Goal: Task Accomplishment & Management: Complete application form

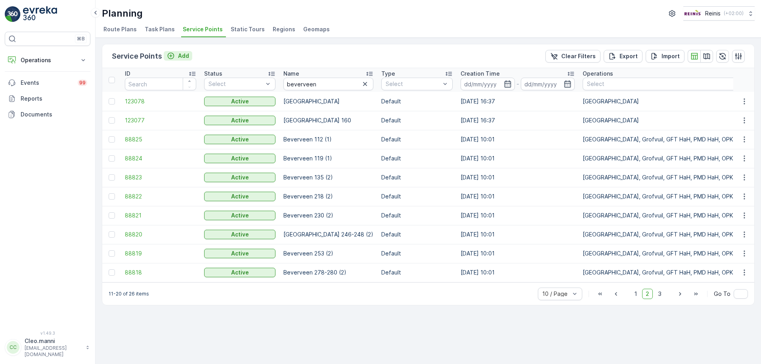
click at [183, 55] on p "Add" at bounding box center [183, 56] width 11 height 8
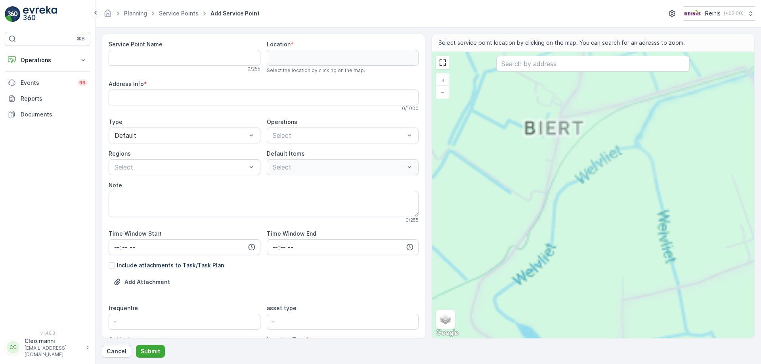
drag, startPoint x: 638, startPoint y: 206, endPoint x: 434, endPoint y: 155, distance: 210.0
click at [439, 156] on div "+ − Satellite Roadmap Terrain Hybrid Leaflet Keyboard shortcuts Map Data Map da…" at bounding box center [593, 195] width 323 height 287
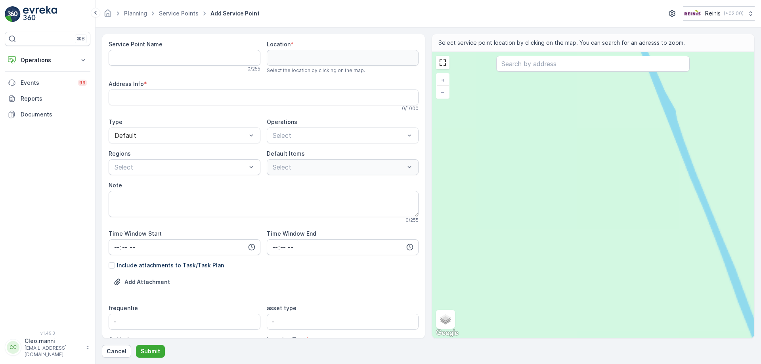
drag, startPoint x: 574, startPoint y: 195, endPoint x: 438, endPoint y: 291, distance: 166.1
click at [448, 284] on div "+ − Satellite Roadmap Terrain Hybrid Leaflet Keyboard shortcuts Map Data Map da…" at bounding box center [593, 195] width 323 height 287
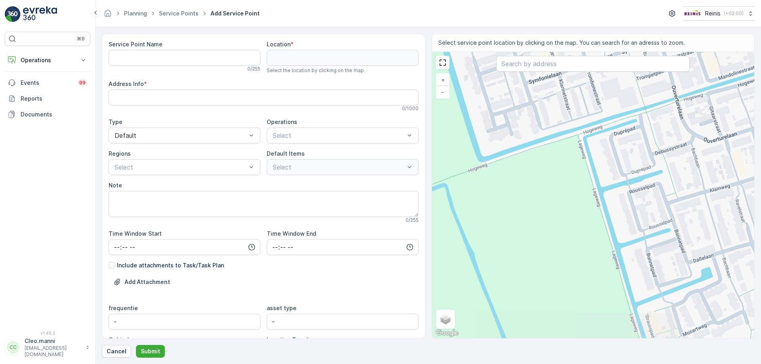
drag, startPoint x: 560, startPoint y: 234, endPoint x: 457, endPoint y: 281, distance: 113.7
click at [458, 280] on div "+ − Satellite Roadmap Terrain Hybrid Leaflet Keyboard shortcuts Map Data Map da…" at bounding box center [593, 195] width 323 height 287
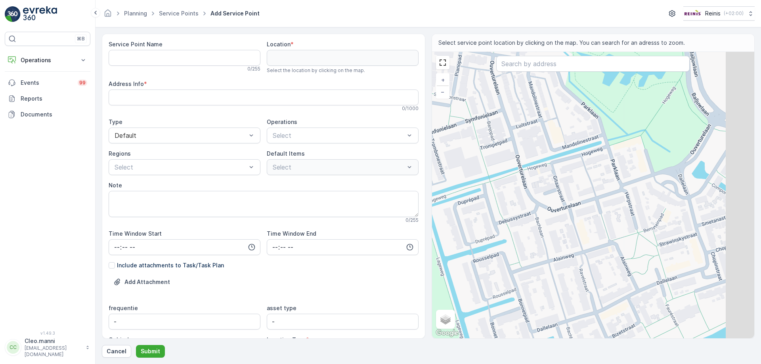
drag, startPoint x: 526, startPoint y: 237, endPoint x: 414, endPoint y: 301, distance: 129.4
click at [408, 298] on div "Service Point Name 0 / 255 Location * Select the location by clicking on the ma…" at bounding box center [428, 186] width 653 height 305
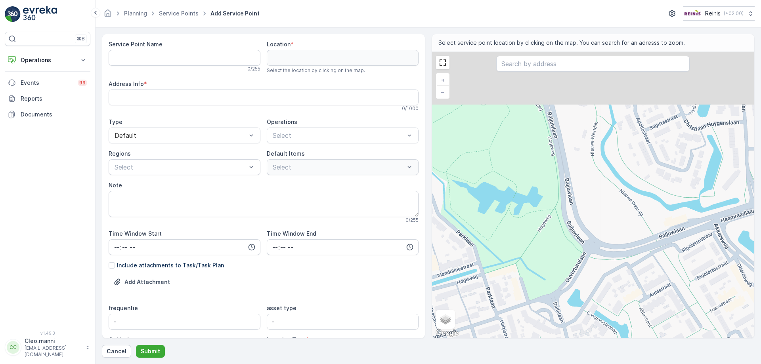
drag, startPoint x: 488, startPoint y: 237, endPoint x: 428, endPoint y: 310, distance: 94.0
click at [435, 312] on div "+ − Satellite Roadmap Terrain Hybrid Leaflet Keyboard shortcuts Map Data Map da…" at bounding box center [593, 195] width 323 height 287
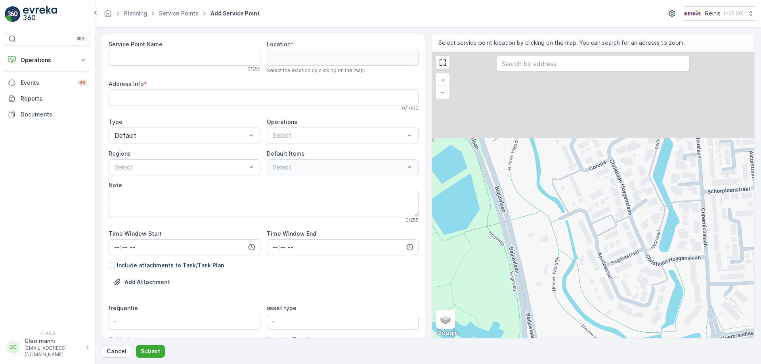
drag, startPoint x: 503, startPoint y: 251, endPoint x: 500, endPoint y: 378, distance: 127.3
click at [500, 364] on html "⌘B Operations Insights Planning Routes & Tasks Cockpit Settings Events 99 Repor…" at bounding box center [380, 182] width 761 height 364
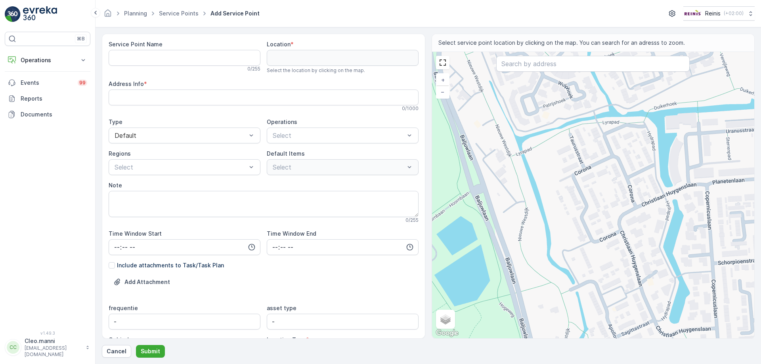
drag, startPoint x: 559, startPoint y: 262, endPoint x: 333, endPoint y: 287, distance: 227.0
click at [331, 290] on div "Service Point Name 0 / 255 Location * Select the location by clicking on the ma…" at bounding box center [428, 186] width 653 height 305
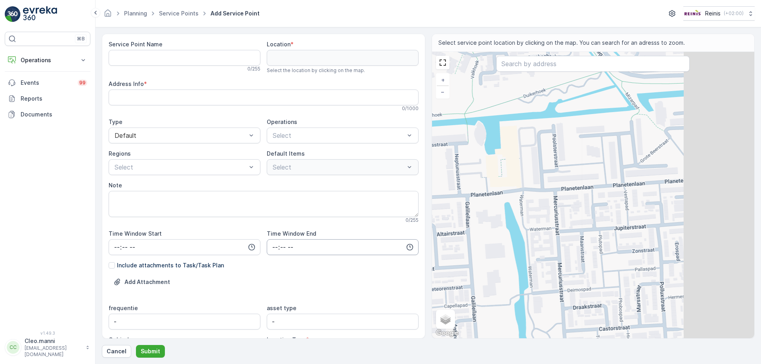
drag, startPoint x: 440, startPoint y: 274, endPoint x: 315, endPoint y: 244, distance: 128.0
click at [318, 259] on div "Service Point Name 0 / 255 Location * Select the location by clicking on the ma…" at bounding box center [428, 186] width 653 height 305
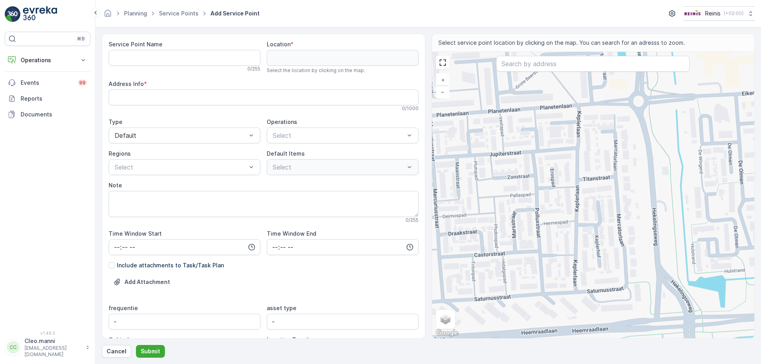
drag, startPoint x: 524, startPoint y: 261, endPoint x: 440, endPoint y: 199, distance: 104.0
click at [440, 210] on div "+ − Satellite Roadmap Terrain Hybrid Leaflet Keyboard shortcuts Map Data Map da…" at bounding box center [593, 195] width 323 height 287
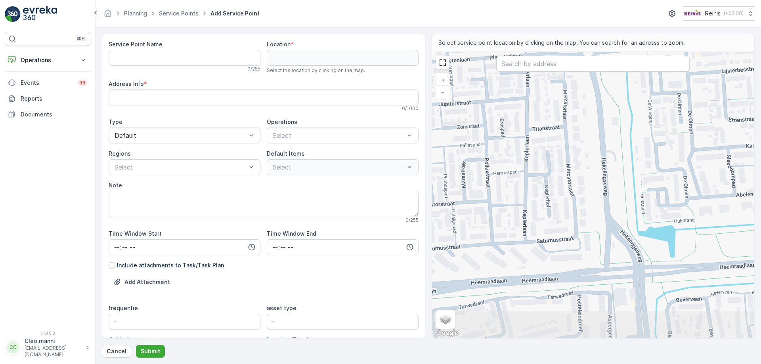
drag, startPoint x: 539, startPoint y: 252, endPoint x: 451, endPoint y: 171, distance: 119.2
click at [447, 169] on div "+ − Satellite Roadmap Terrain Hybrid Leaflet Keyboard shortcuts Map Data Map da…" at bounding box center [593, 195] width 323 height 287
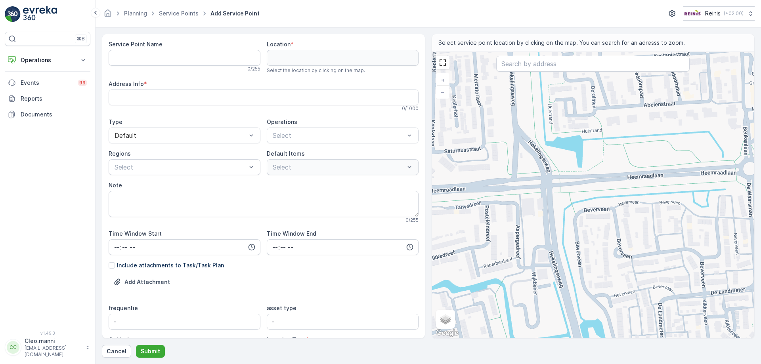
drag, startPoint x: 560, startPoint y: 303, endPoint x: 482, endPoint y: 217, distance: 115.3
click at [483, 219] on div "+ − Satellite Roadmap Terrain Hybrid Leaflet Keyboard shortcuts Map Data Map da…" at bounding box center [593, 195] width 323 height 287
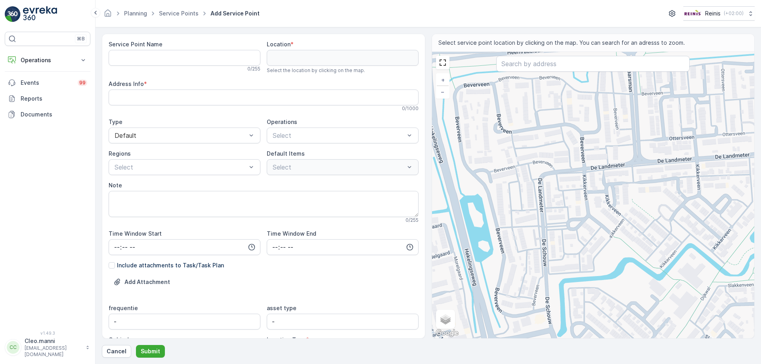
drag, startPoint x: 548, startPoint y: 287, endPoint x: 480, endPoint y: 233, distance: 86.5
click at [480, 233] on div "+ − Satellite Roadmap Terrain Hybrid Leaflet Keyboard shortcuts Map Data Map da…" at bounding box center [593, 195] width 323 height 287
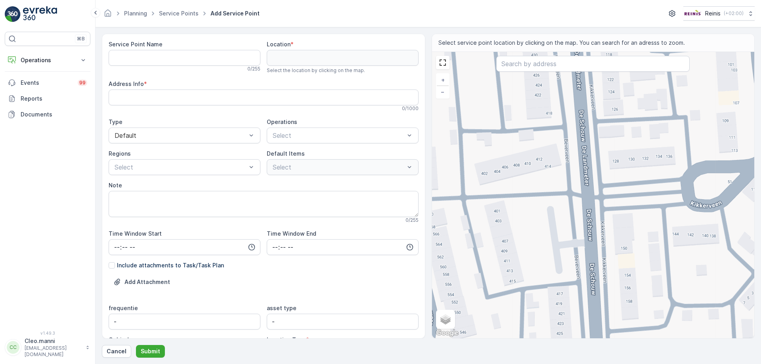
drag, startPoint x: 495, startPoint y: 248, endPoint x: 507, endPoint y: 208, distance: 41.7
click at [507, 208] on div "+ − Satellite Roadmap Terrain Hybrid Leaflet Keyboard shortcuts Map Data Map da…" at bounding box center [593, 195] width 323 height 287
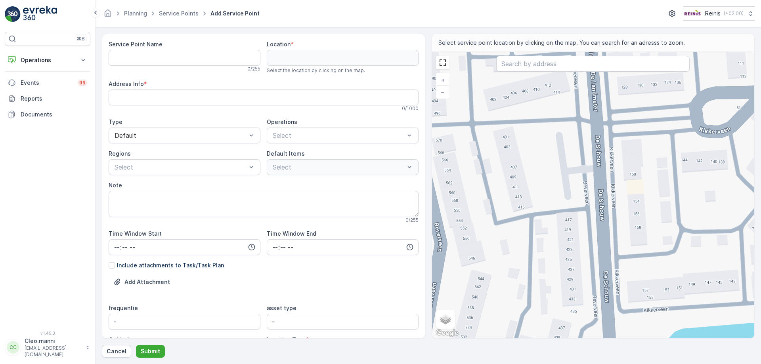
click at [504, 238] on div "+ − Satellite Roadmap Terrain Hybrid Leaflet Keyboard shortcuts Map Data Map da…" at bounding box center [593, 195] width 323 height 287
type input "51.83481291260722,4.3346767155905805"
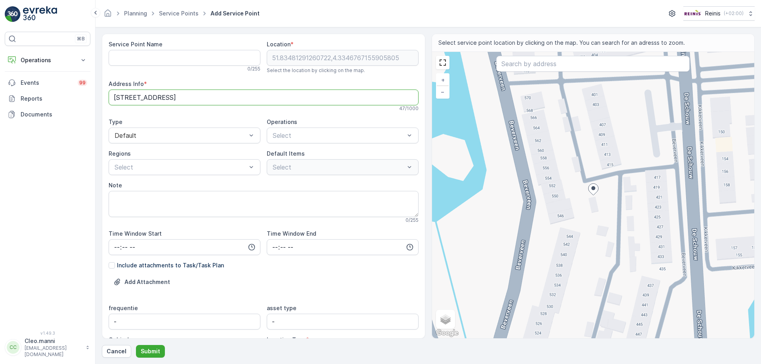
drag, startPoint x: 147, startPoint y: 95, endPoint x: 159, endPoint y: 97, distance: 11.4
click at [159, 97] on Info "[STREET_ADDRESS]" at bounding box center [264, 98] width 310 height 16
drag, startPoint x: 156, startPoint y: 97, endPoint x: 106, endPoint y: 96, distance: 50.3
click at [106, 96] on div "Service Point Name 0 / 255 Location * [GEOGRAPHIC_DATA] Select the location by …" at bounding box center [263, 186] width 323 height 305
type Info "[STREET_ADDRESS]"
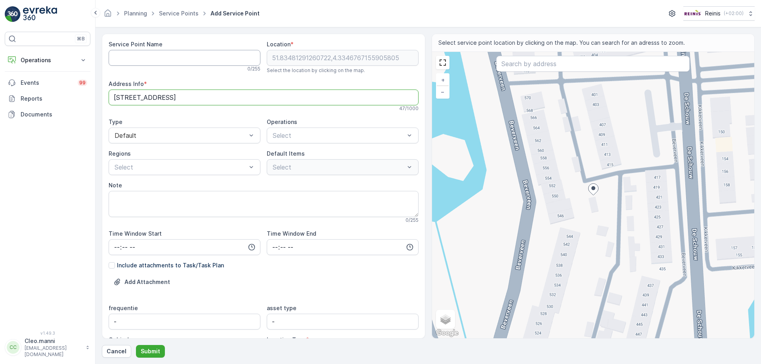
click at [121, 57] on Name "Service Point Name" at bounding box center [185, 58] width 152 height 16
paste Name "Beverveen 417"
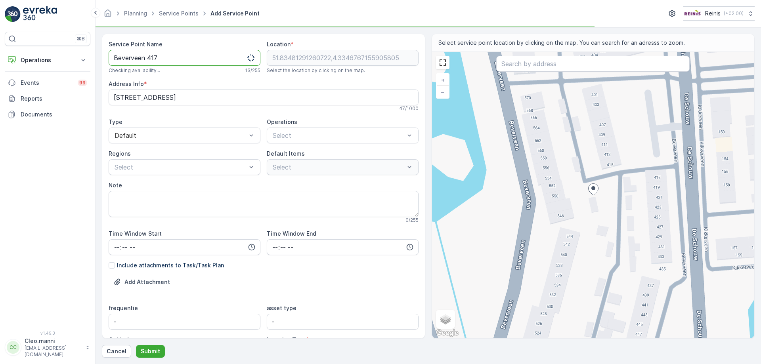
click at [111, 55] on Name "Beverveen 417" at bounding box center [185, 58] width 152 height 16
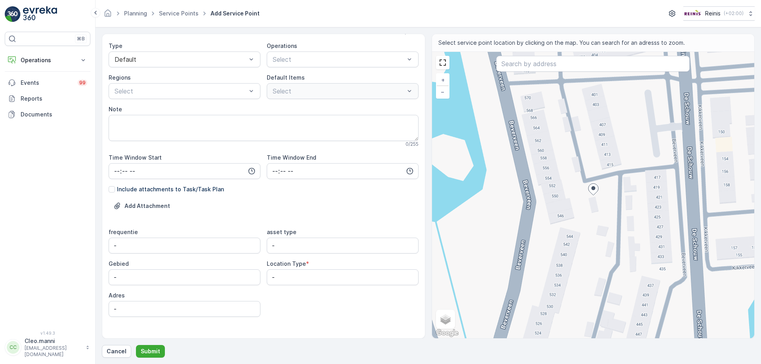
scroll to position [86, 0]
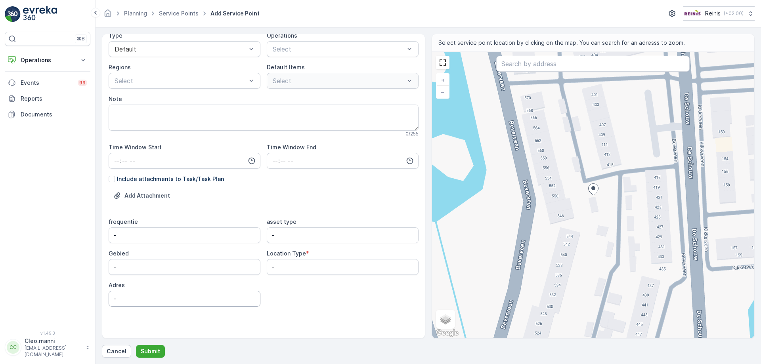
type Name "Beverveen 417"
drag, startPoint x: 115, startPoint y: 294, endPoint x: 94, endPoint y: 293, distance: 21.0
click at [94, 293] on div "⌘B Operations Insights Planning Routes & Tasks Cockpit Settings Events 99 Repor…" at bounding box center [380, 182] width 761 height 364
paste input "Beverveen 417"
type input "Beverveen 417"
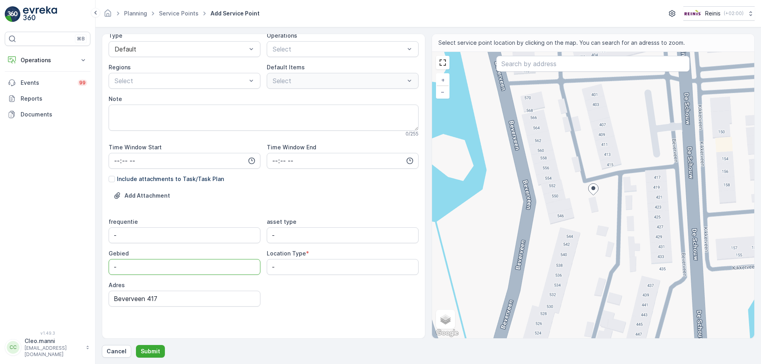
drag, startPoint x: 126, startPoint y: 268, endPoint x: 107, endPoint y: 264, distance: 19.7
click at [107, 264] on div "Service Point Name [GEOGRAPHIC_DATA] 417 This name is available 13 / 255 Locati…" at bounding box center [263, 186] width 323 height 305
type input "Waterland"
drag, startPoint x: 287, startPoint y: 270, endPoint x: 265, endPoint y: 264, distance: 23.4
click at [265, 264] on div "frequentie - asset type - Gebied Waterland Location Type * - Adres [GEOGRAPHIC_…" at bounding box center [264, 262] width 310 height 89
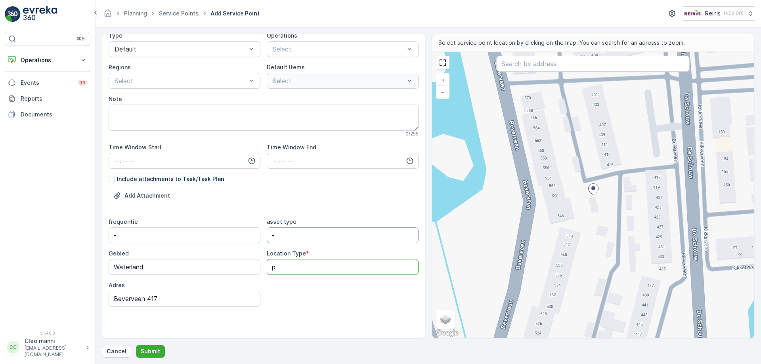
type Type "p"
click at [273, 233] on type "-" at bounding box center [343, 236] width 152 height 16
drag, startPoint x: 279, startPoint y: 240, endPoint x: 264, endPoint y: 237, distance: 15.4
click at [264, 237] on div "frequentie - asset type - Gebied Waterland Location Type * p Adres [GEOGRAPHIC_…" at bounding box center [264, 262] width 310 height 89
click at [260, 232] on div "frequentie - asset type p Gebied Waterland Location Type * p Adres [STREET_ADDR…" at bounding box center [264, 262] width 310 height 89
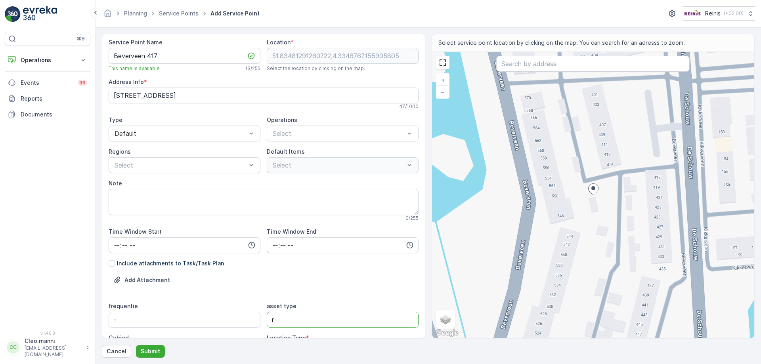
scroll to position [0, 0]
type type "r"
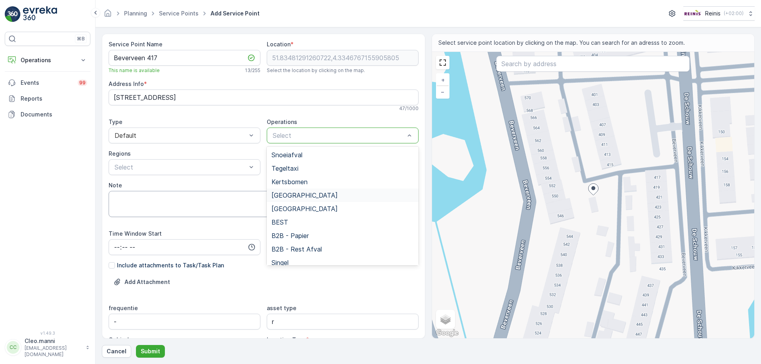
click at [302, 195] on span "[GEOGRAPHIC_DATA]" at bounding box center [305, 195] width 66 height 7
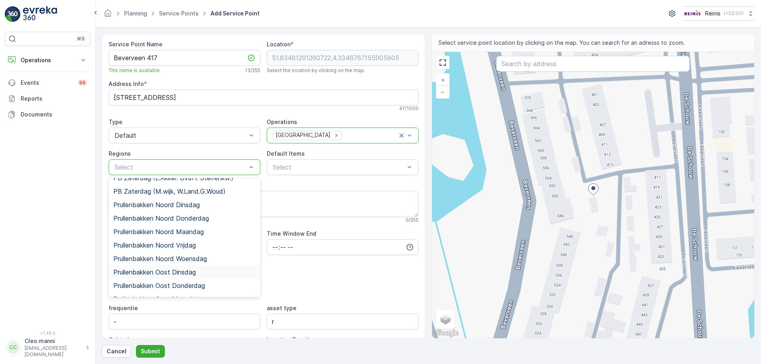
scroll to position [872, 0]
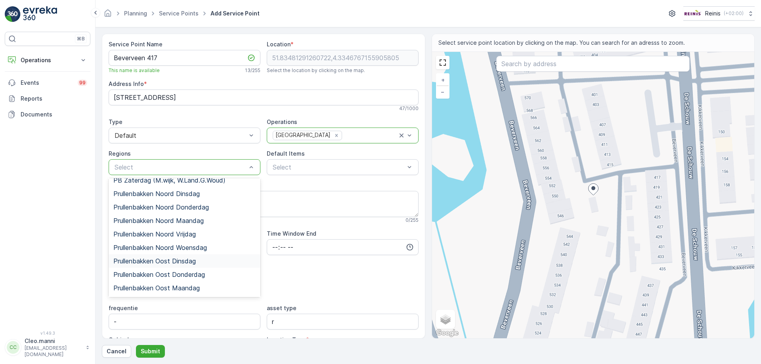
click at [168, 258] on span "Prullenbakken Oost Dinsdag" at bounding box center [154, 261] width 82 height 7
click at [188, 231] on span "Prullenbakken Oost Donderdag" at bounding box center [159, 234] width 92 height 7
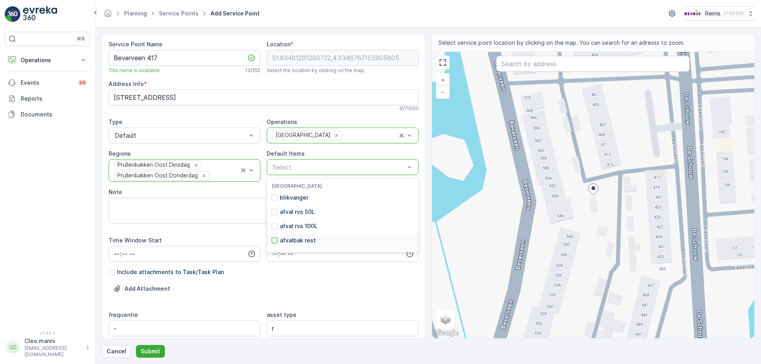
click at [273, 243] on div at bounding box center [275, 240] width 6 height 6
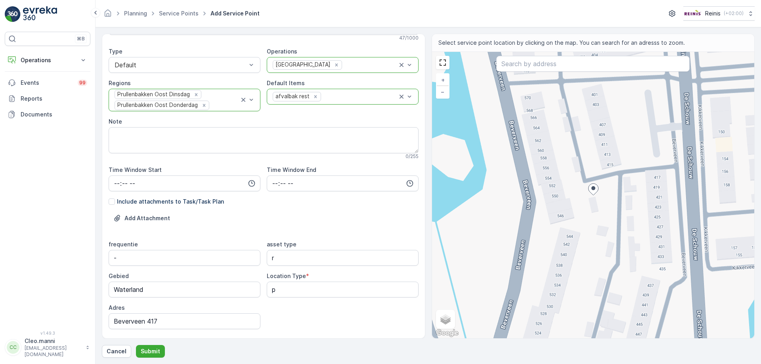
scroll to position [79, 0]
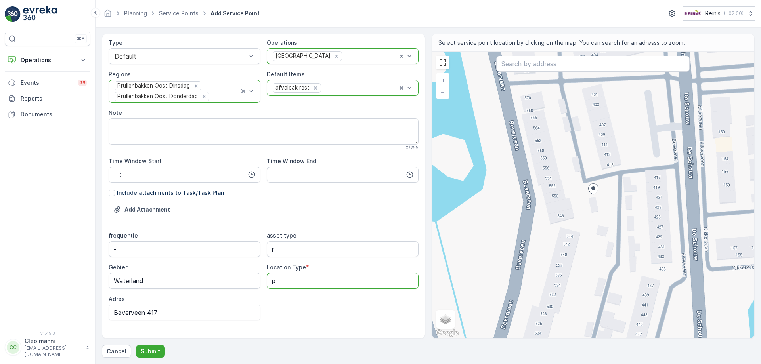
drag, startPoint x: 281, startPoint y: 281, endPoint x: 266, endPoint y: 282, distance: 15.1
click at [267, 282] on Type "p" at bounding box center [343, 281] width 152 height 16
type Type "p"
drag, startPoint x: 294, startPoint y: 251, endPoint x: 266, endPoint y: 251, distance: 27.7
click at [267, 251] on type "r" at bounding box center [343, 249] width 152 height 16
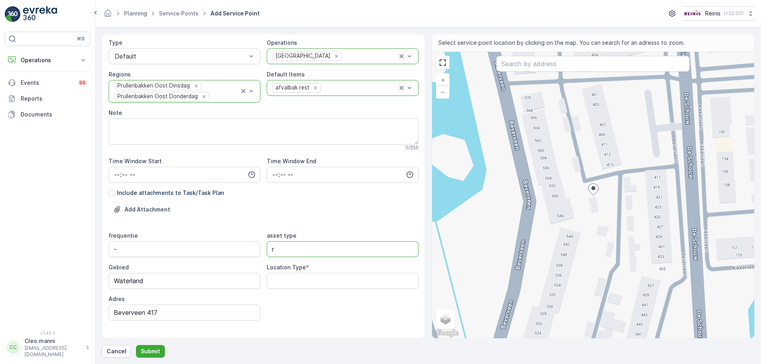
type type "rest"
click at [289, 281] on Type "Location Type" at bounding box center [343, 281] width 152 height 16
type Type "RST"
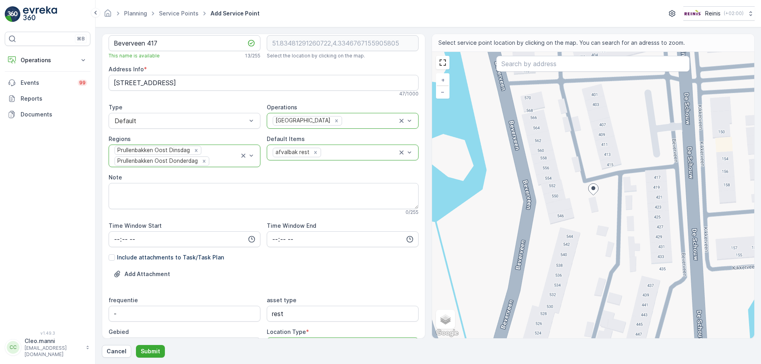
scroll to position [0, 0]
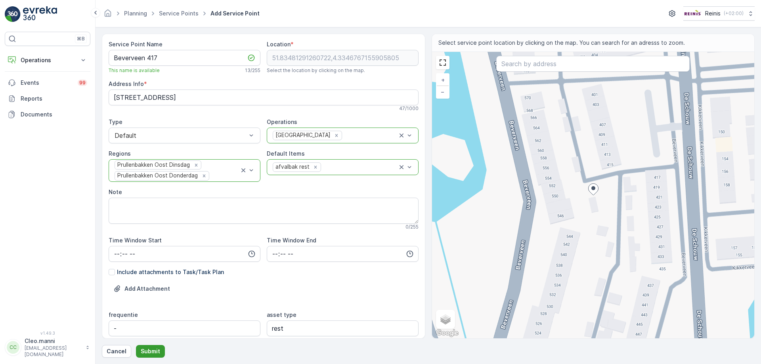
click at [149, 355] on p "Submit" at bounding box center [150, 352] width 19 height 8
